Goal: Information Seeking & Learning: Learn about a topic

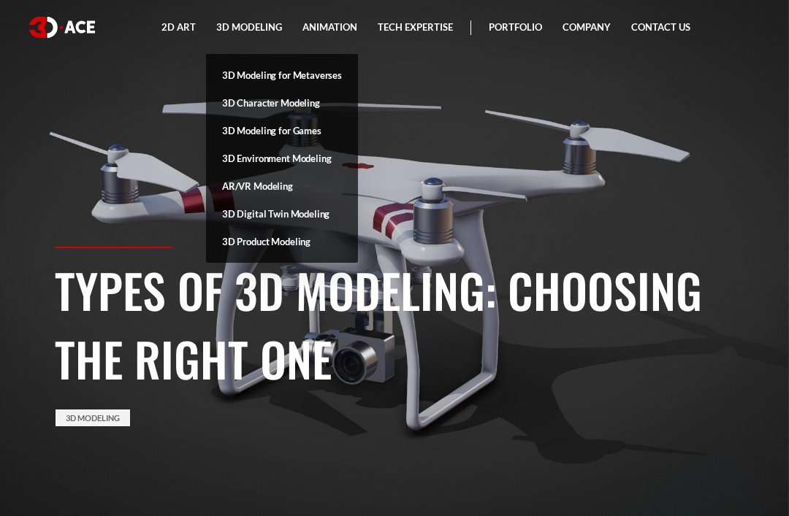
click at [270, 29] on link "3D Modeling" at bounding box center [249, 27] width 86 height 55
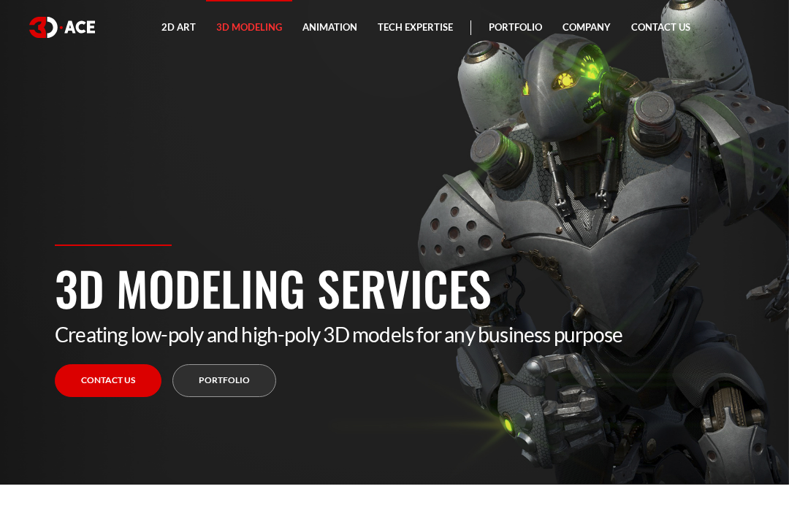
scroll to position [47, 0]
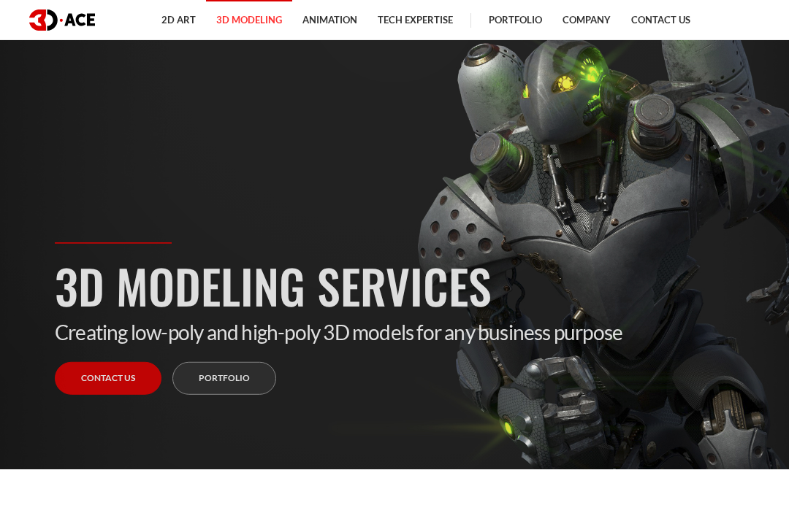
click at [119, 395] on link "Contact us" at bounding box center [108, 378] width 107 height 33
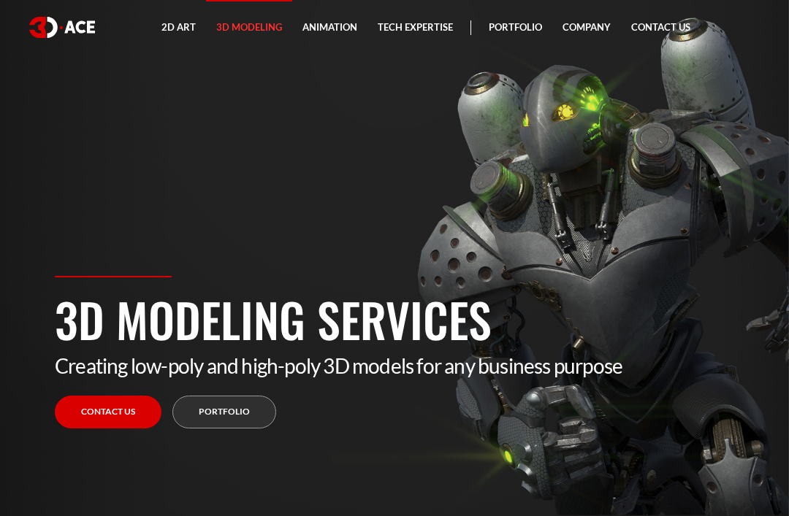
click at [264, 429] on link "Portfolio" at bounding box center [224, 412] width 104 height 33
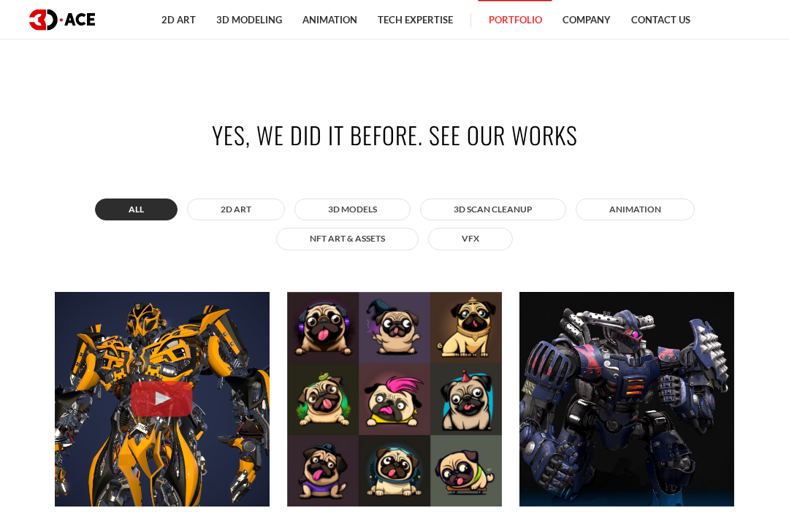
click at [370, 221] on button "3D MODELS" at bounding box center [352, 210] width 116 height 22
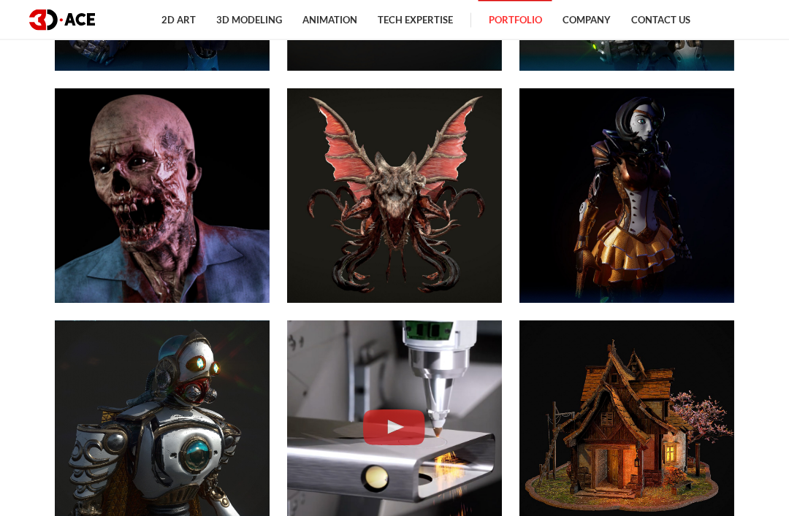
scroll to position [922, 0]
click at [641, 303] on div "Technical 3D MODELS" at bounding box center [626, 195] width 215 height 215
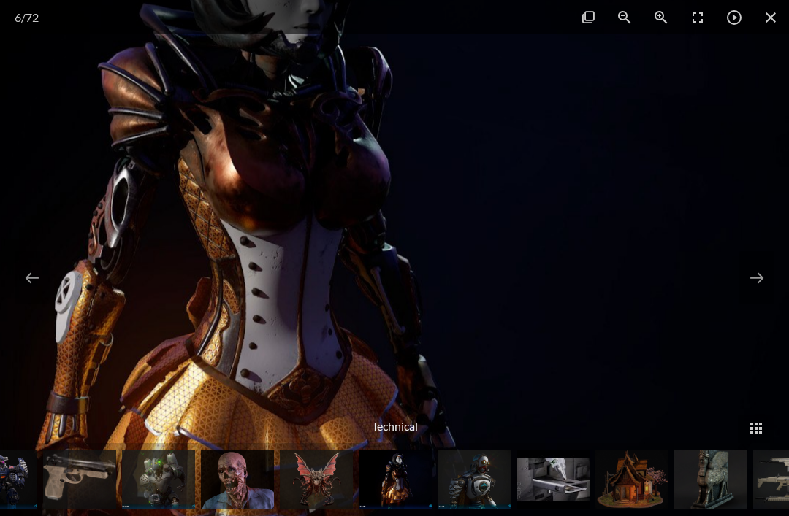
click at [779, 15] on span at bounding box center [770, 17] width 37 height 34
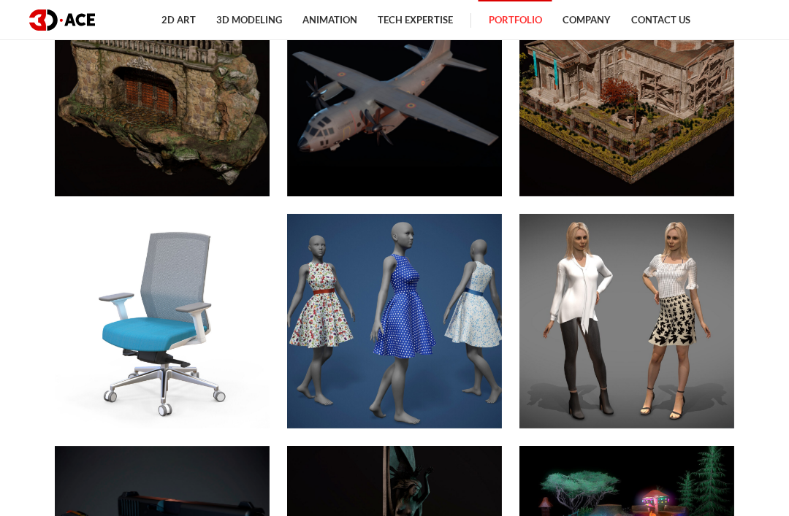
scroll to position [4278, 0]
